Goal: Check status: Check status

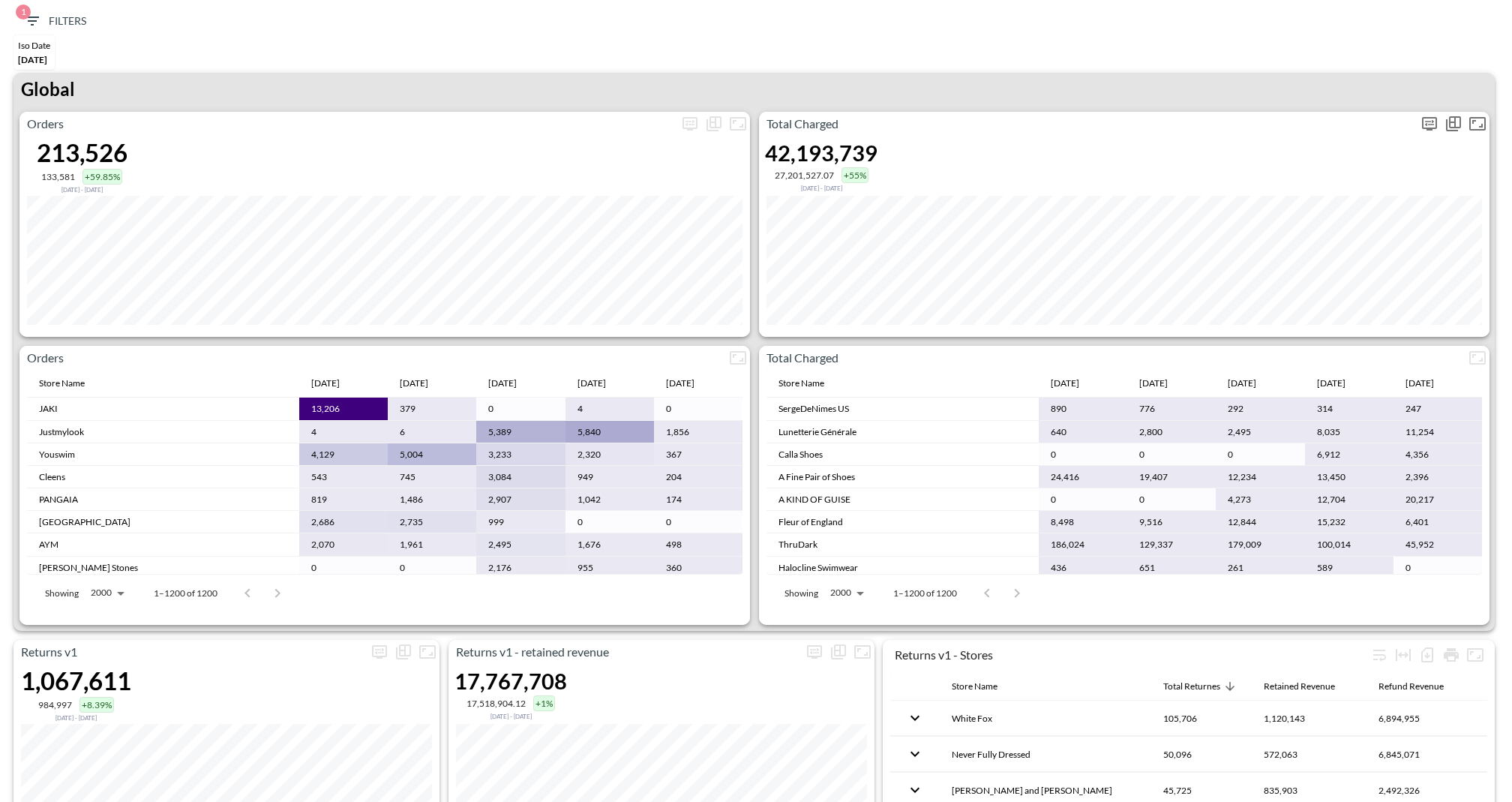
click at [1433, 120] on icon "more" at bounding box center [1430, 123] width 9 height 6
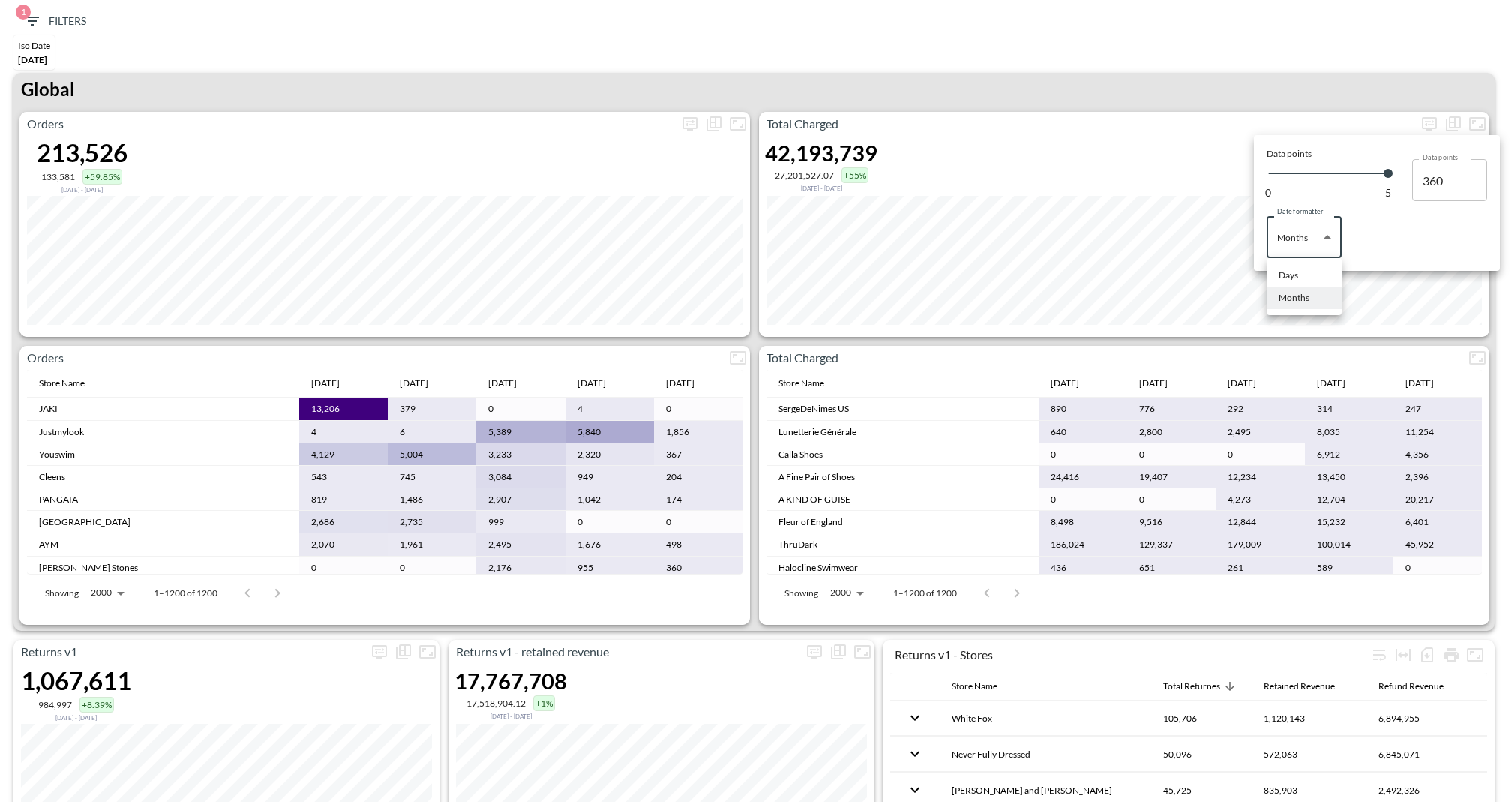
click at [1321, 232] on body "BI.P.EYE, Interactive Analytics Dashboards 1 Filters Iso Date May 01, 2025 Retu…" at bounding box center [756, 401] width 1512 height 802
click at [1289, 272] on div "Days" at bounding box center [1288, 275] width 20 height 13
type input "Days"
type input "135"
click at [1207, 74] on div at bounding box center [756, 401] width 1512 height 802
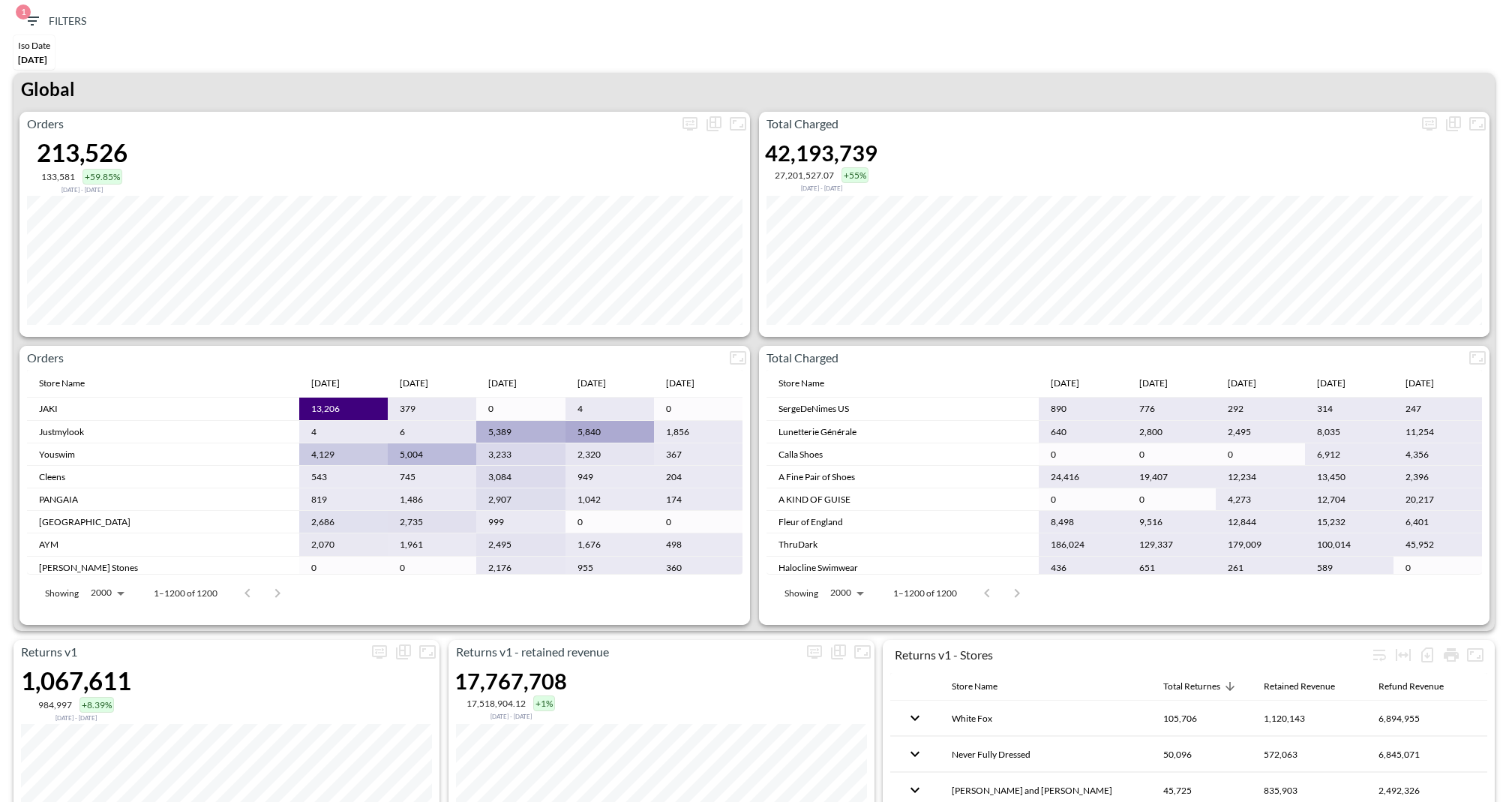
click at [751, 78] on div "Global" at bounding box center [754, 92] width 1482 height 39
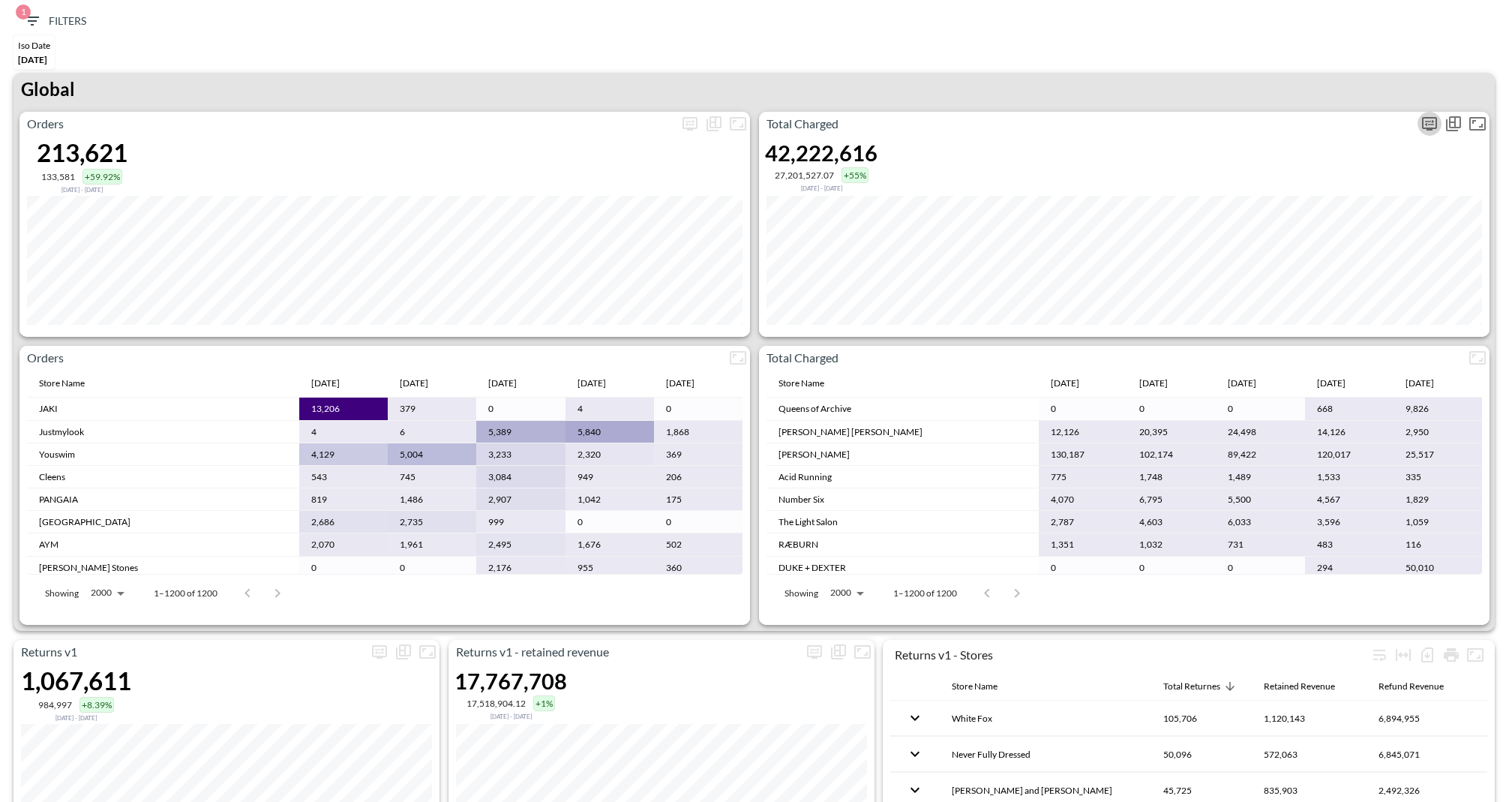
click at [1428, 123] on icon "more" at bounding box center [1430, 123] width 9 height 6
click at [1314, 264] on div "Data points 0 5 Data points 360 Data points Date formatter Months Months Date f…" at bounding box center [1376, 203] width 238 height 128
click at [1296, 251] on body "BI.P.EYE, Interactive Analytics Dashboards 1 Filters Iso Date [DATE] Returns v2…" at bounding box center [756, 401] width 1512 height 802
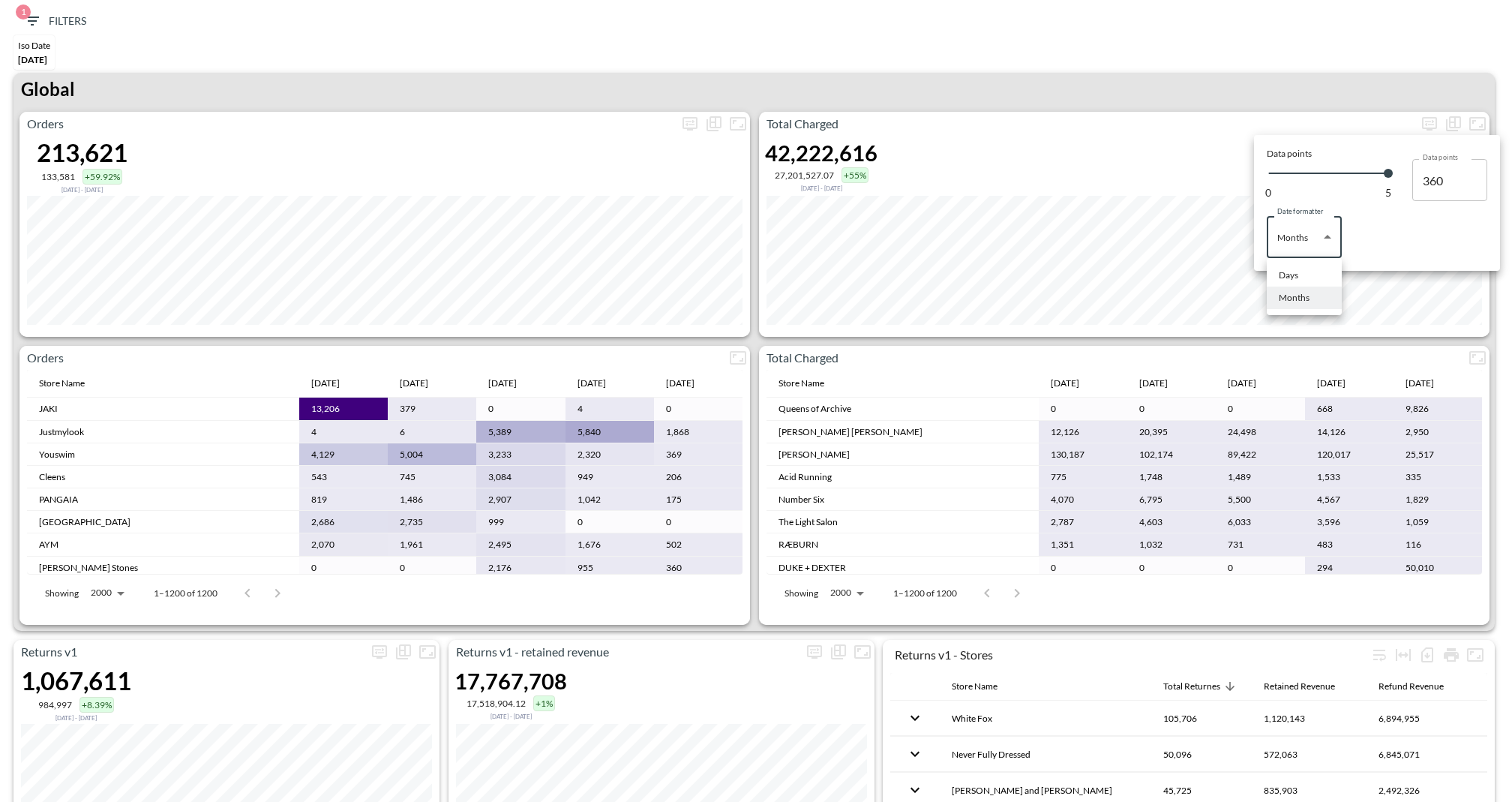
click at [1282, 282] on li "Days" at bounding box center [1304, 275] width 75 height 23
type input "Days"
click at [1199, 38] on div at bounding box center [756, 401] width 1512 height 802
